Goal: Task Accomplishment & Management: Use online tool/utility

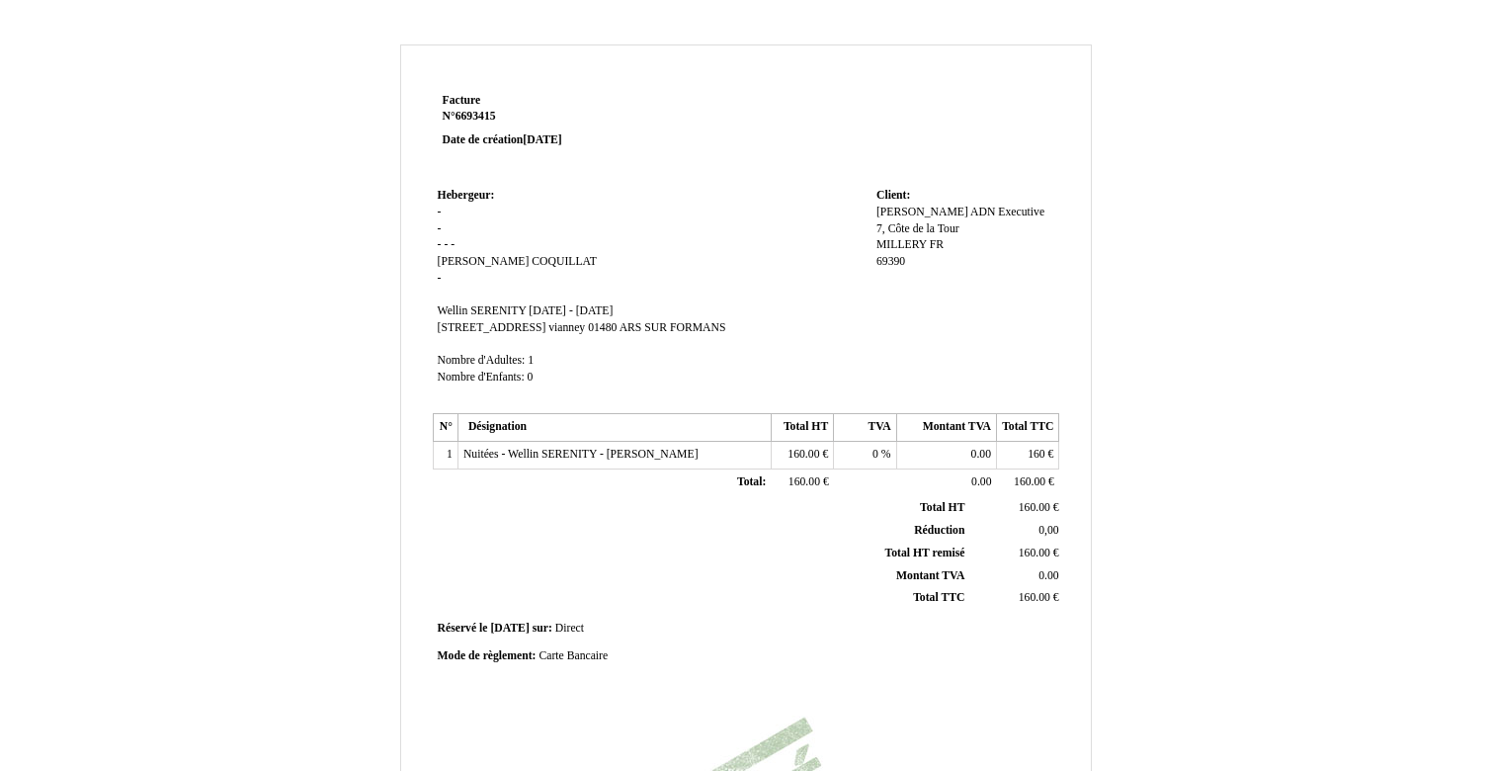
scroll to position [422, 0]
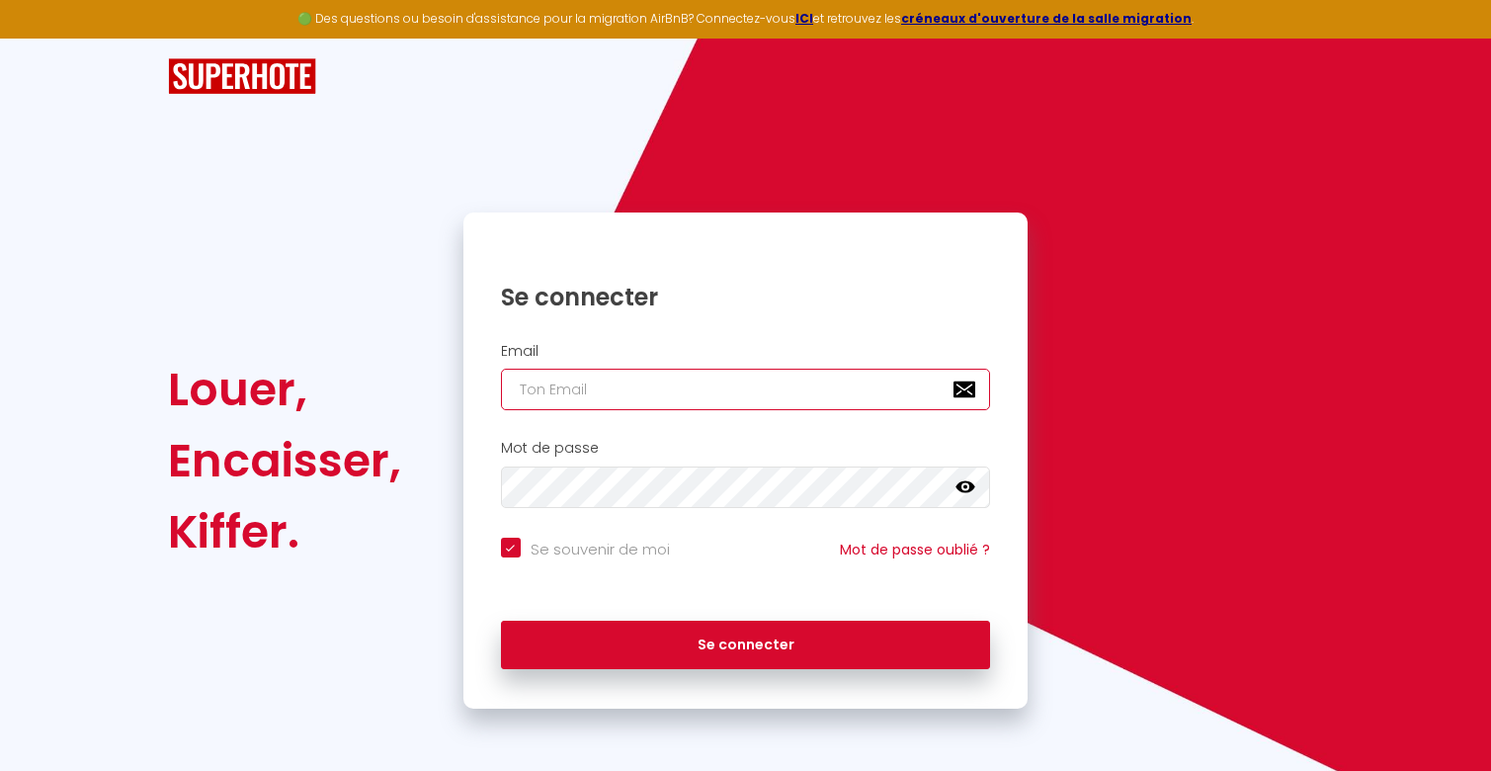
click at [585, 404] on input "email" at bounding box center [746, 389] width 490 height 41
type input "[EMAIL_ADDRESS][DOMAIN_NAME]"
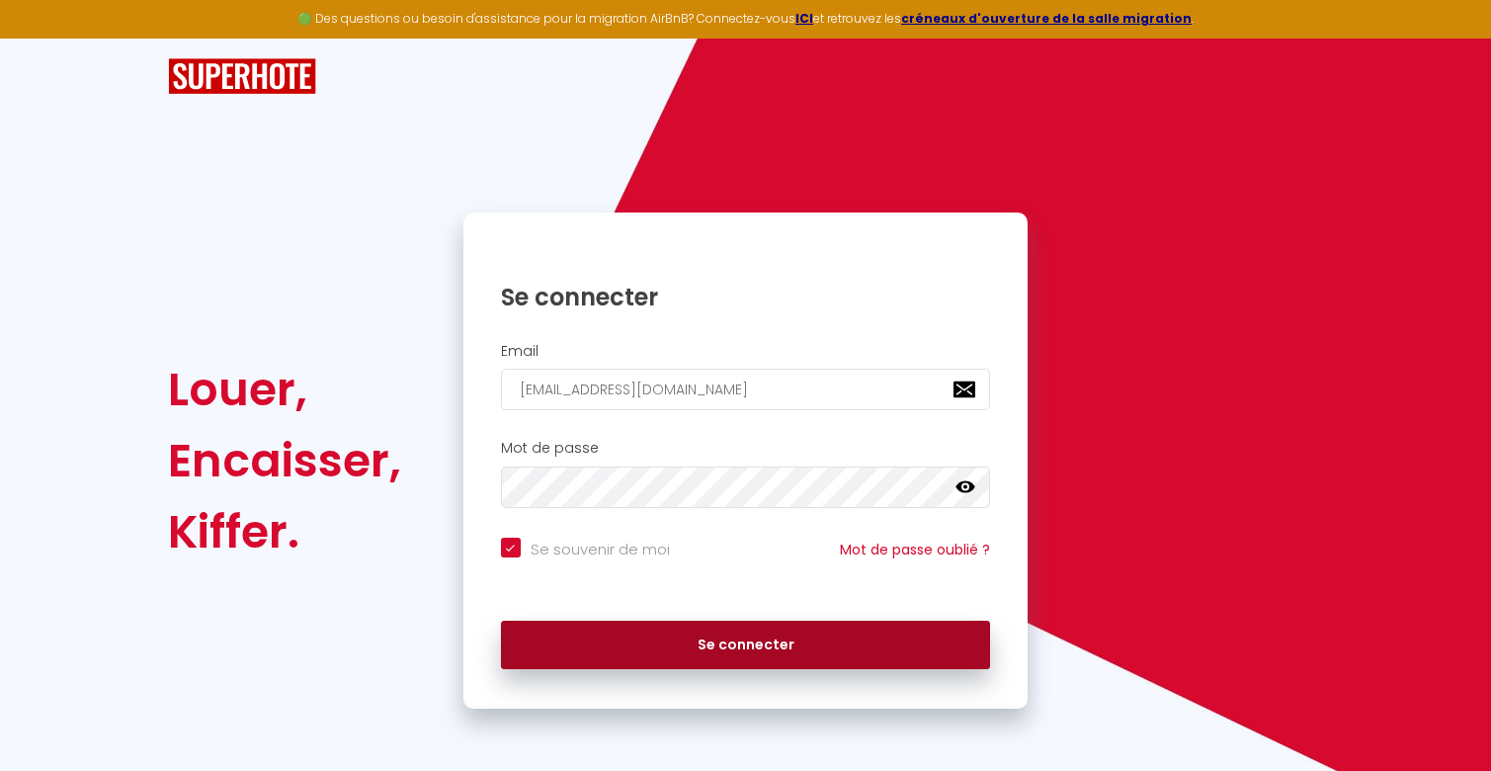
click at [678, 624] on button "Se connecter" at bounding box center [746, 644] width 490 height 49
checkbox input "true"
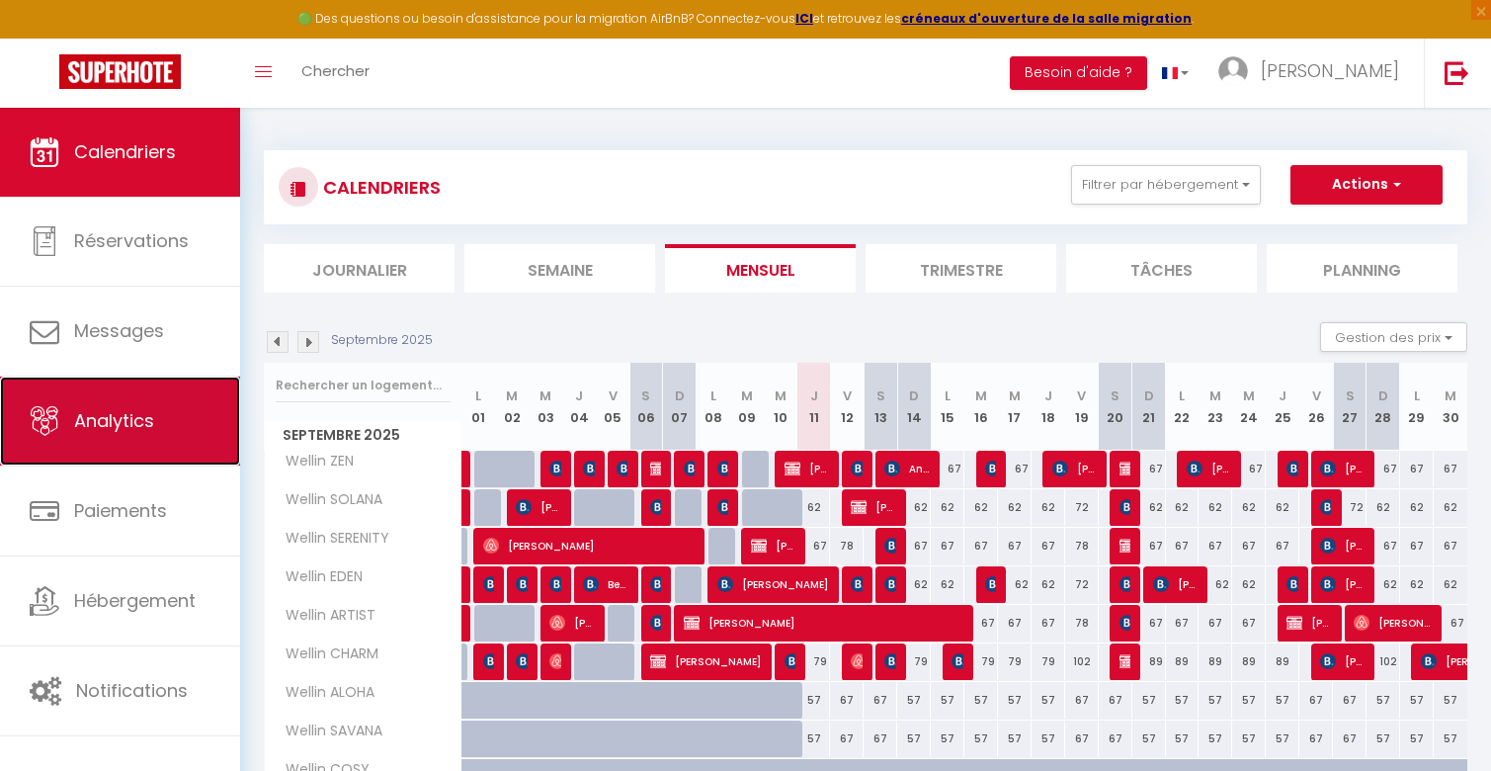
click at [134, 454] on link "Analytics" at bounding box center [120, 420] width 240 height 89
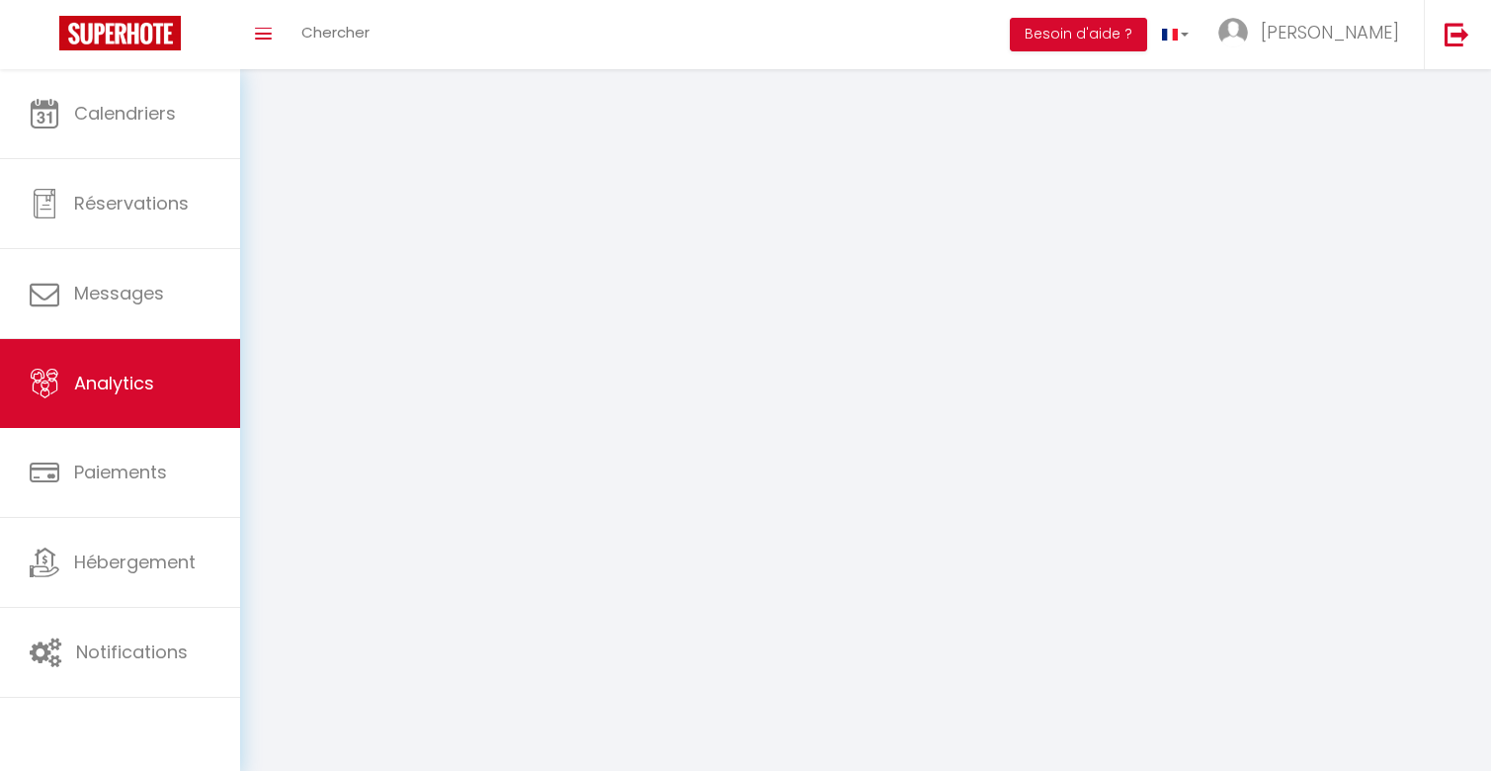
select select "2025"
select select "9"
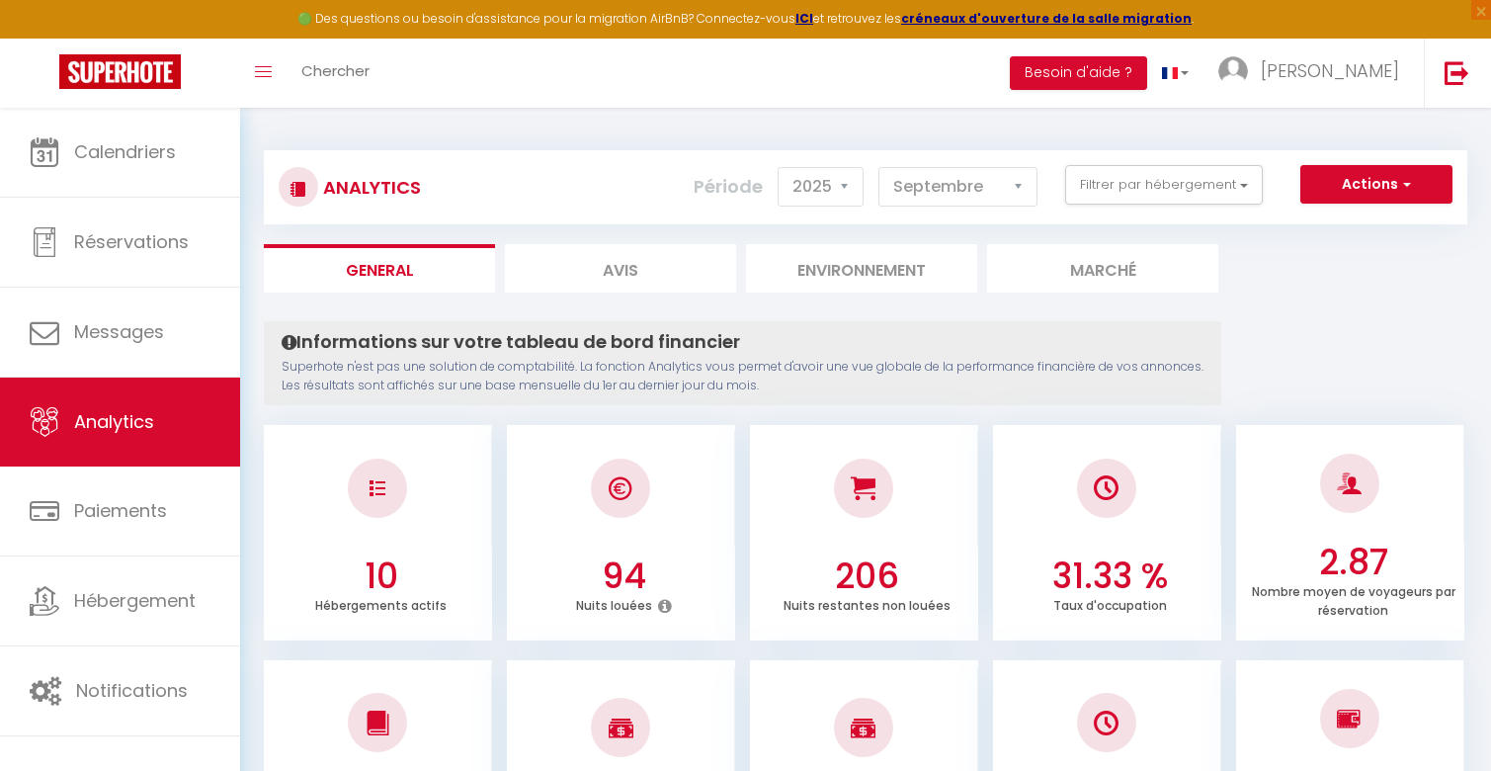
scroll to position [44, 0]
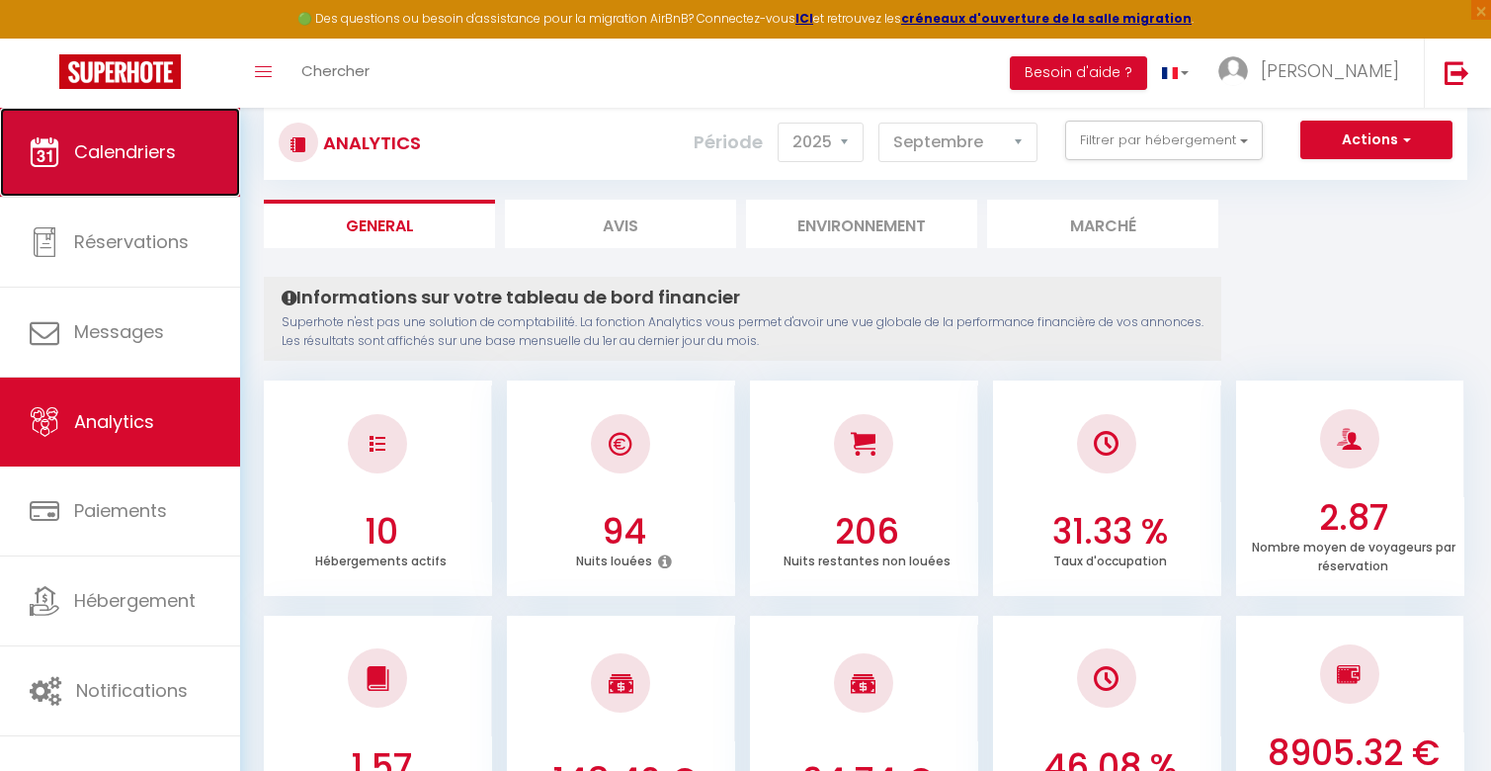
click at [166, 124] on link "Calendriers" at bounding box center [120, 152] width 240 height 89
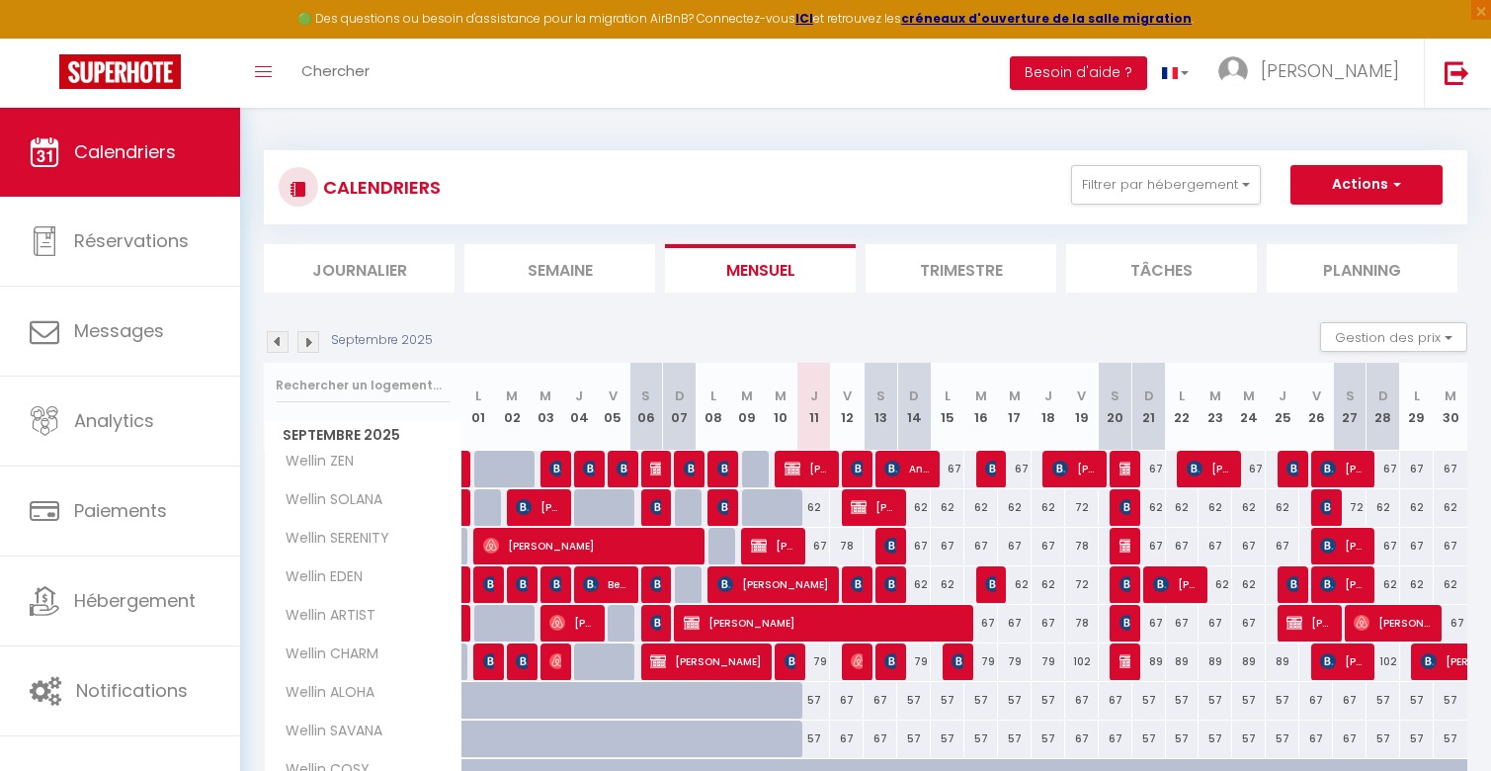
click at [312, 348] on img at bounding box center [308, 342] width 22 height 22
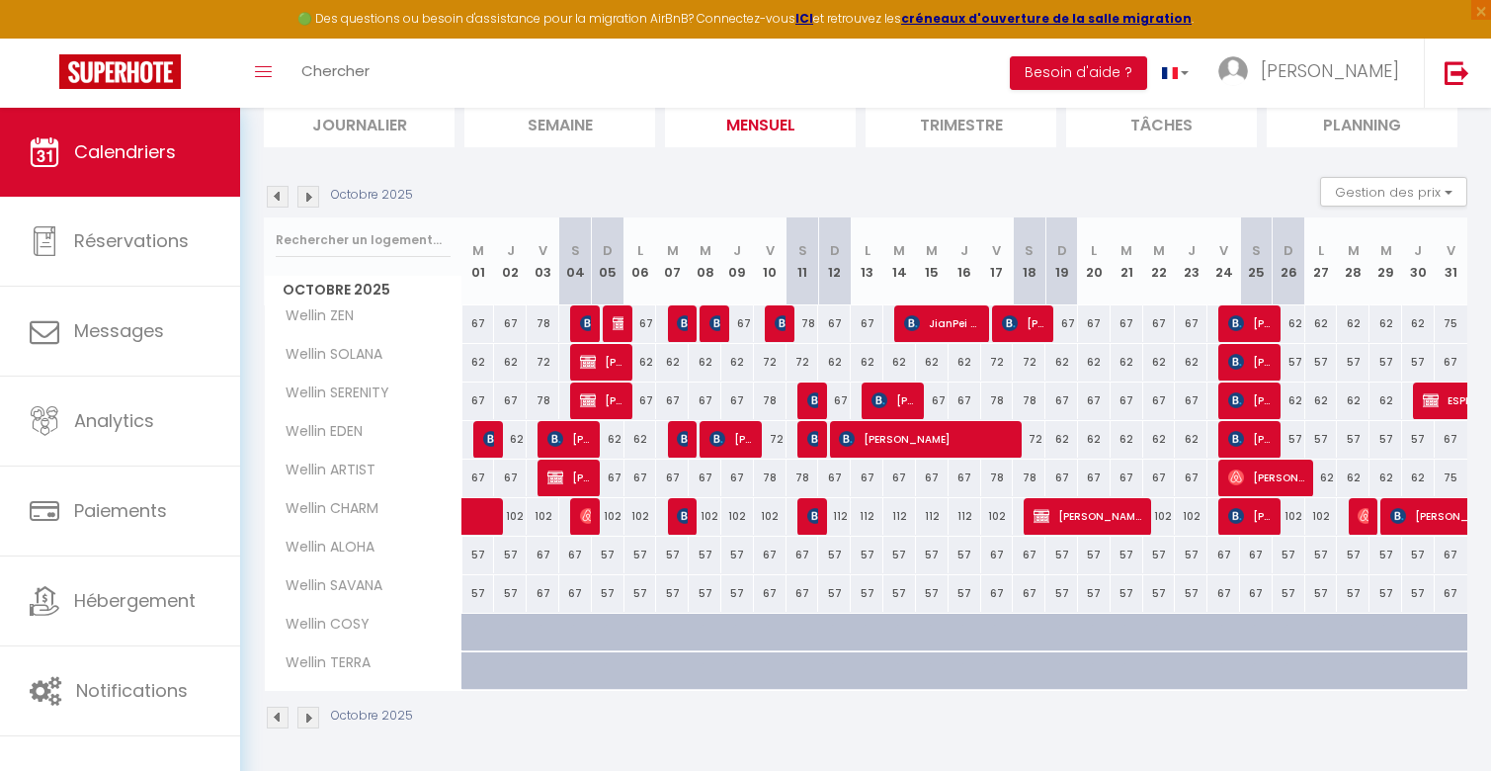
scroll to position [146, 0]
click at [274, 193] on img at bounding box center [278, 196] width 22 height 22
